Goal: Check status: Check status

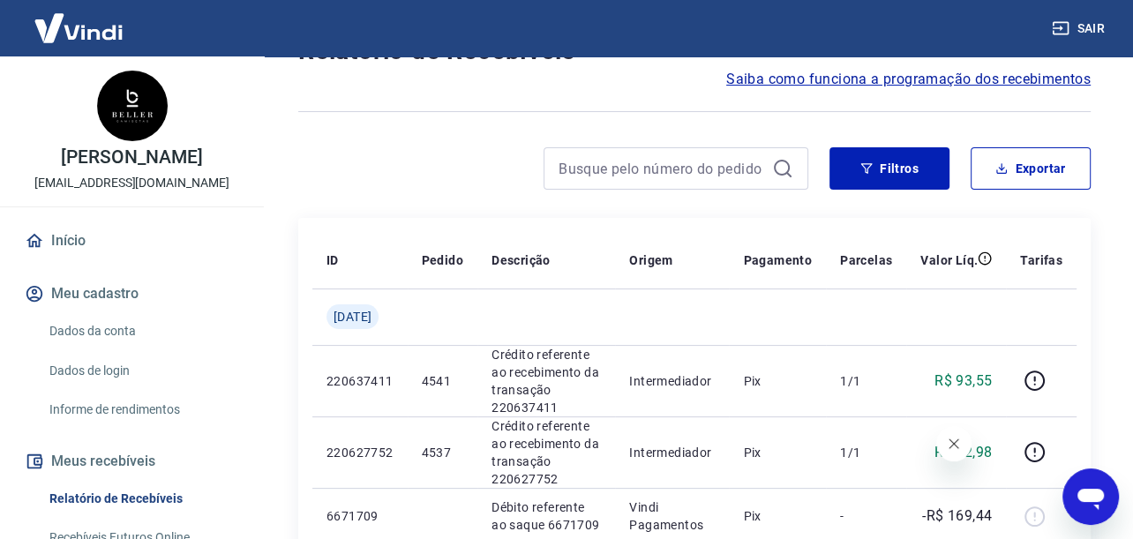
scroll to position [176, 0]
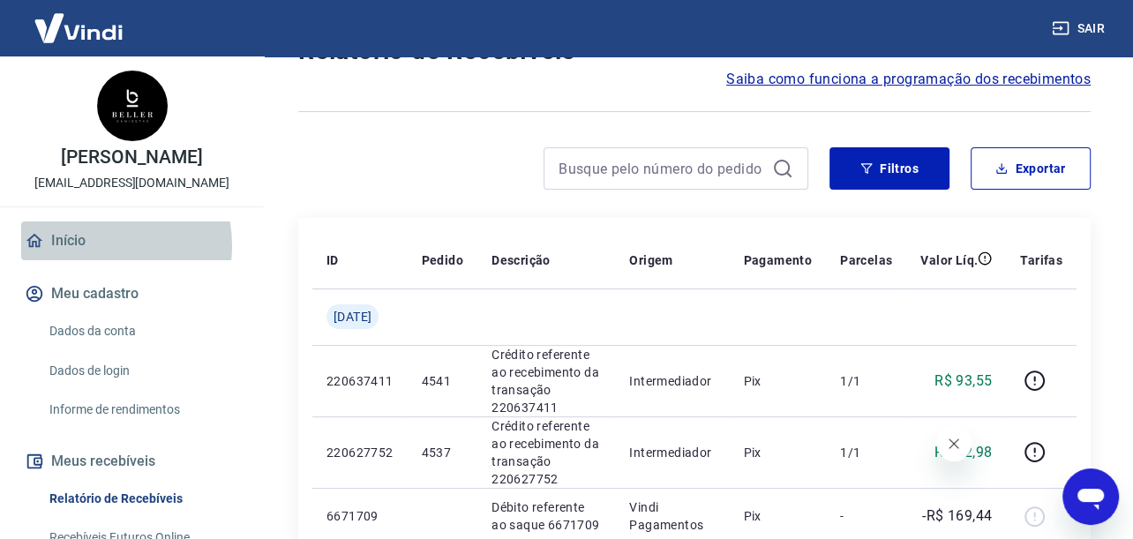
click at [90, 245] on link "Início" at bounding box center [131, 240] width 221 height 39
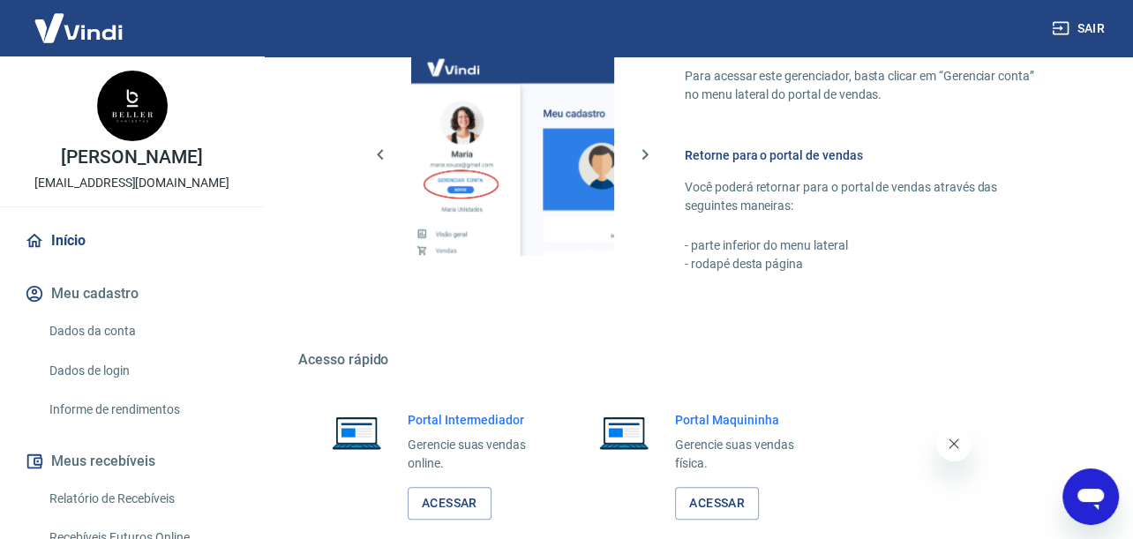
scroll to position [906, 0]
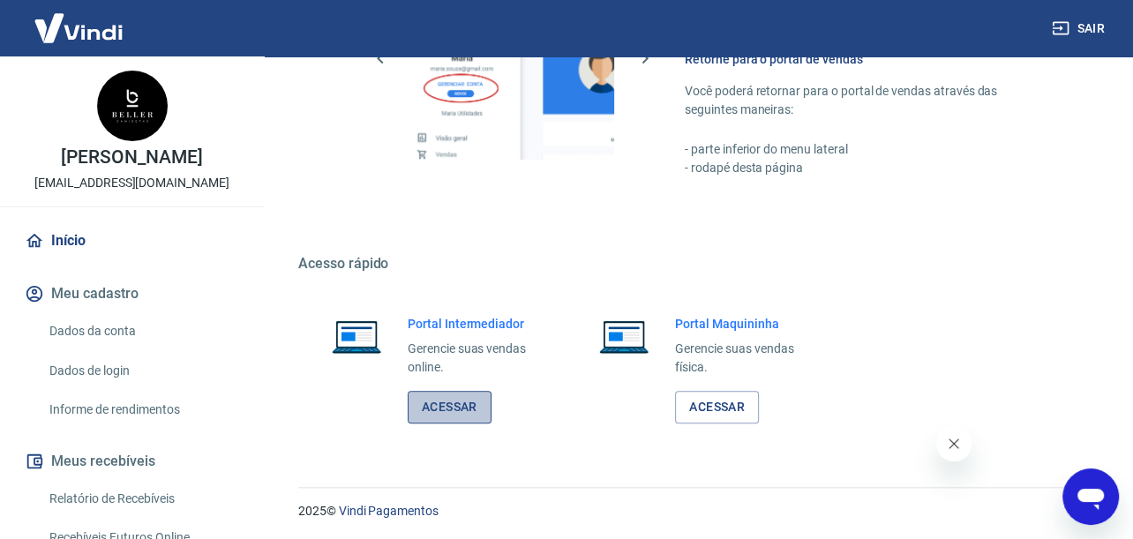
click at [457, 409] on link "Acessar" at bounding box center [450, 407] width 84 height 33
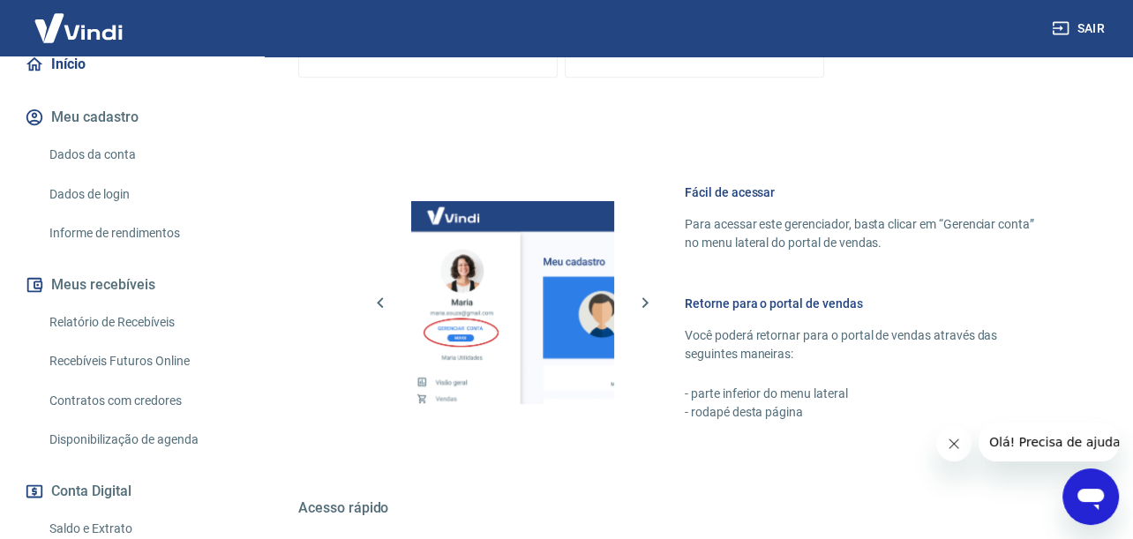
scroll to position [794, 0]
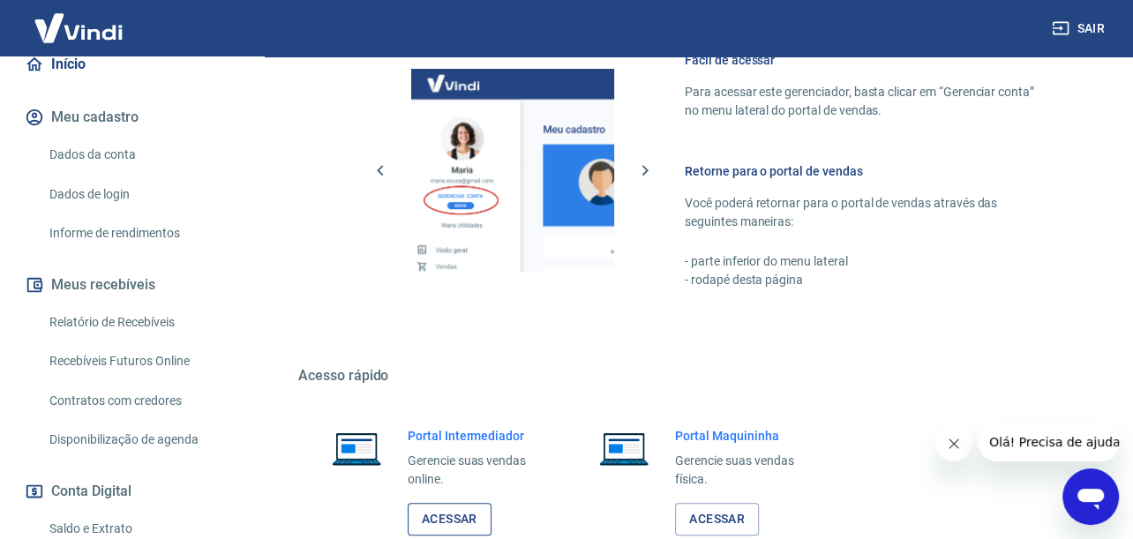
click at [441, 524] on link "Acessar" at bounding box center [450, 519] width 84 height 33
